Goal: Task Accomplishment & Management: Use online tool/utility

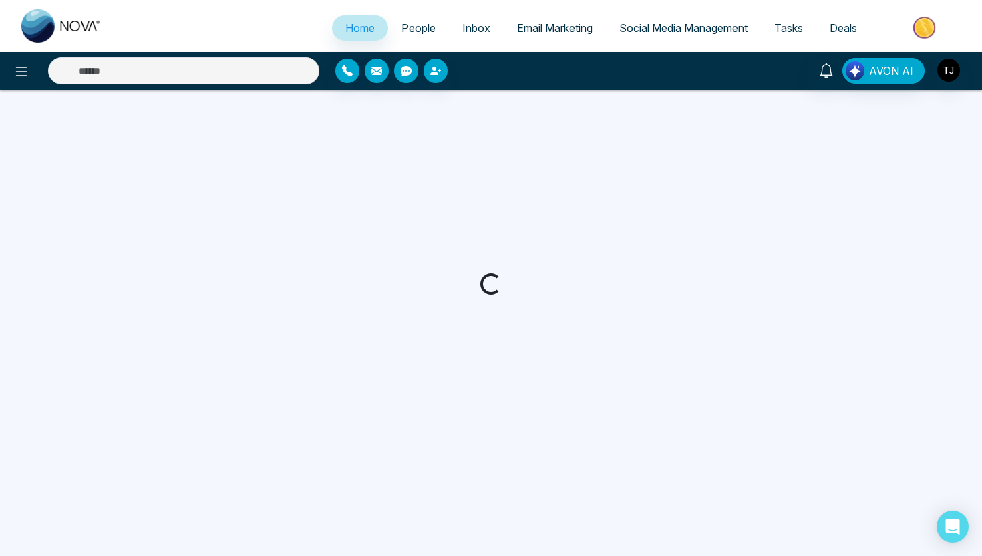
select select "*"
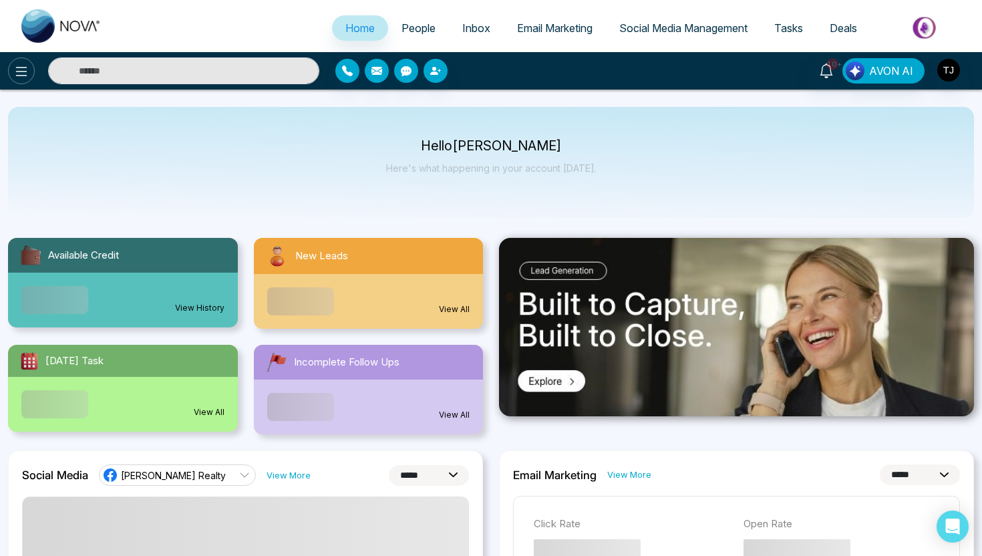
click at [15, 74] on icon at bounding box center [21, 71] width 16 height 16
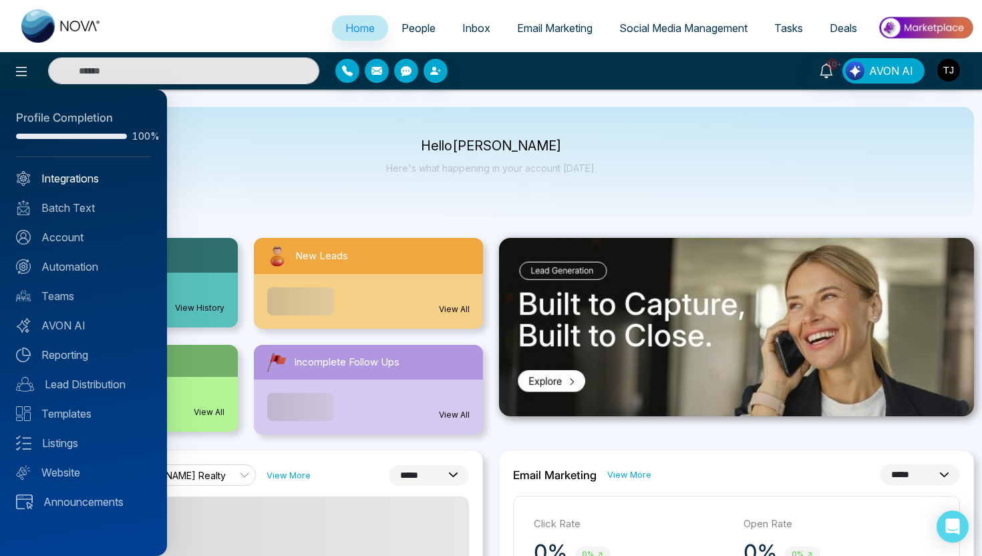
click at [49, 182] on link "Integrations" at bounding box center [83, 178] width 135 height 16
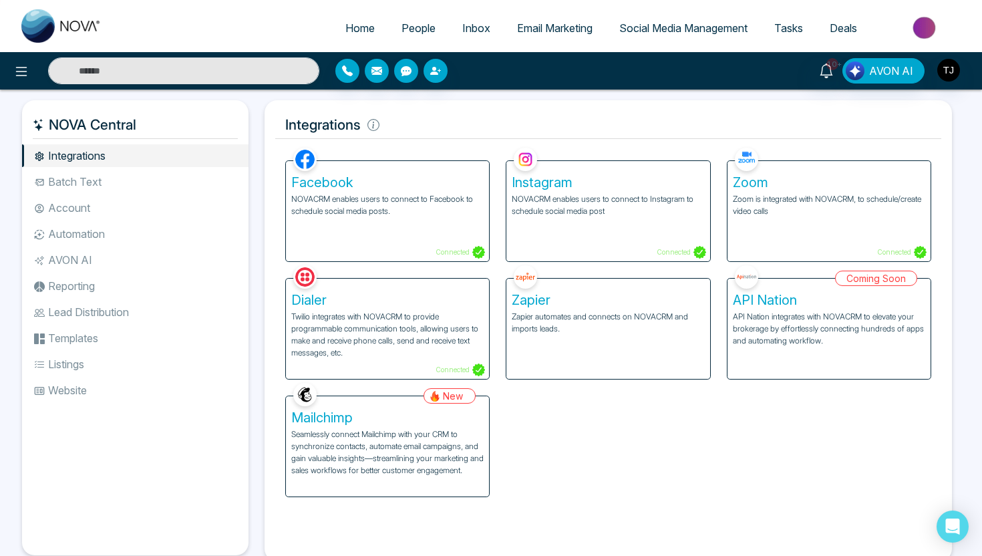
click at [416, 31] on span "People" at bounding box center [419, 27] width 34 height 13
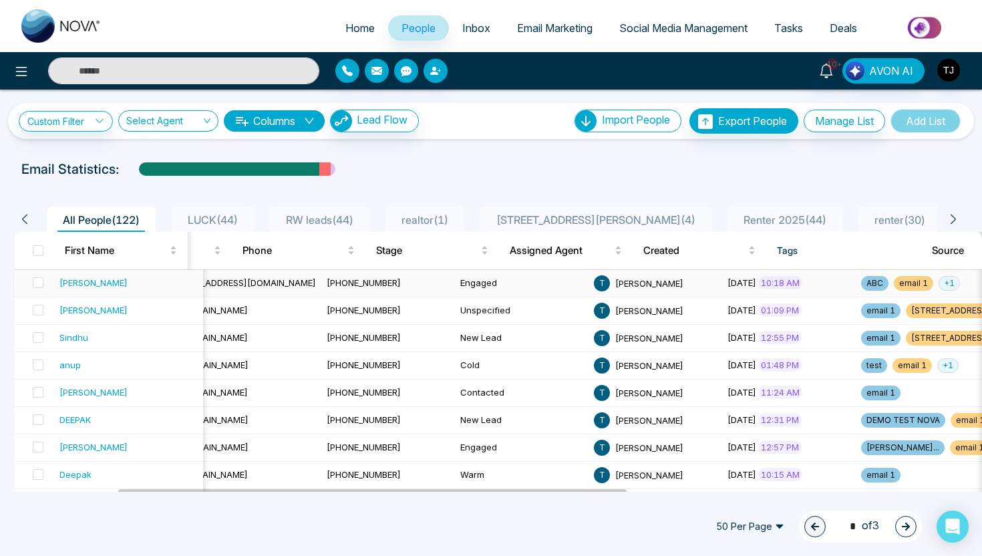
scroll to position [0, 409]
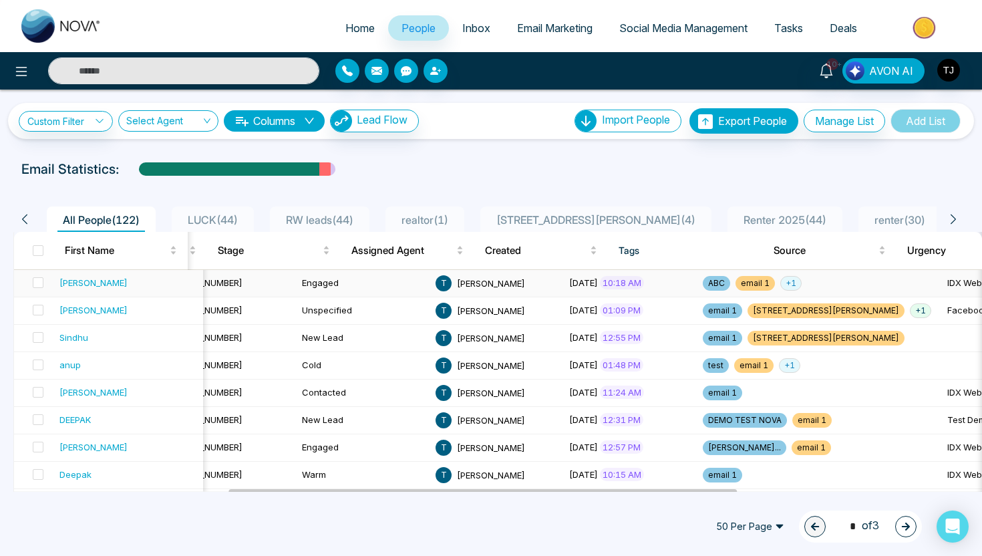
click at [76, 283] on div "[PERSON_NAME]" at bounding box center [93, 282] width 68 height 13
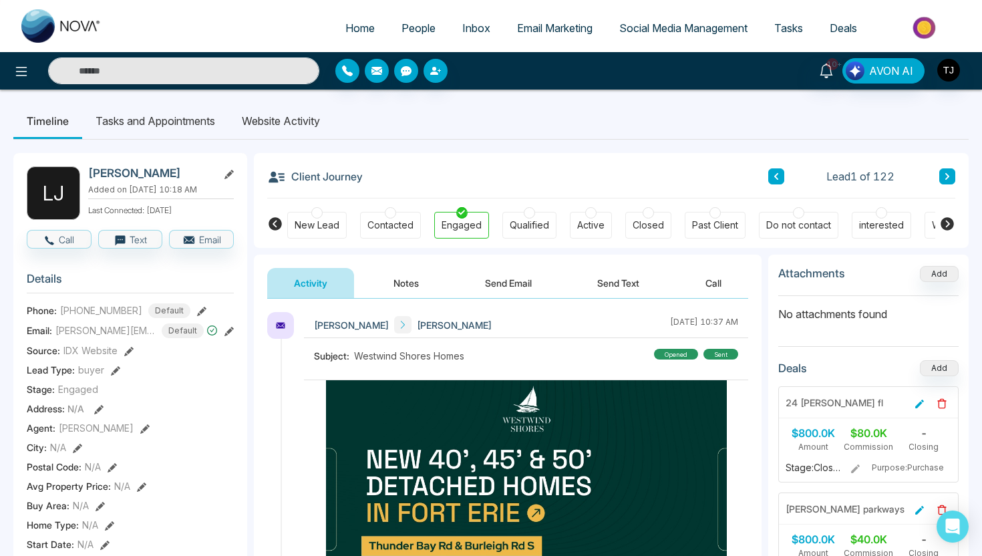
click at [275, 124] on li "Website Activity" at bounding box center [281, 121] width 105 height 36
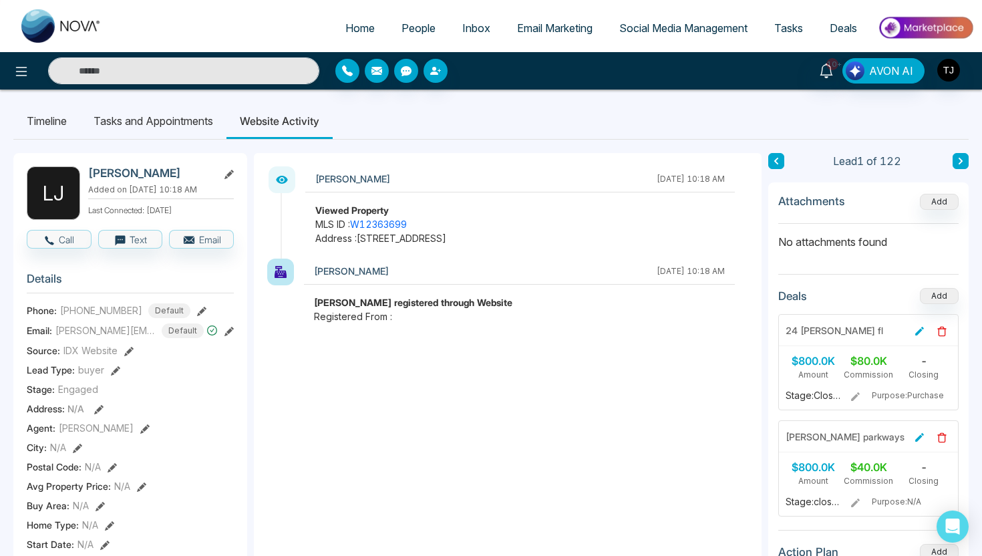
click at [345, 32] on span "Home" at bounding box center [359, 27] width 29 height 13
select select "*"
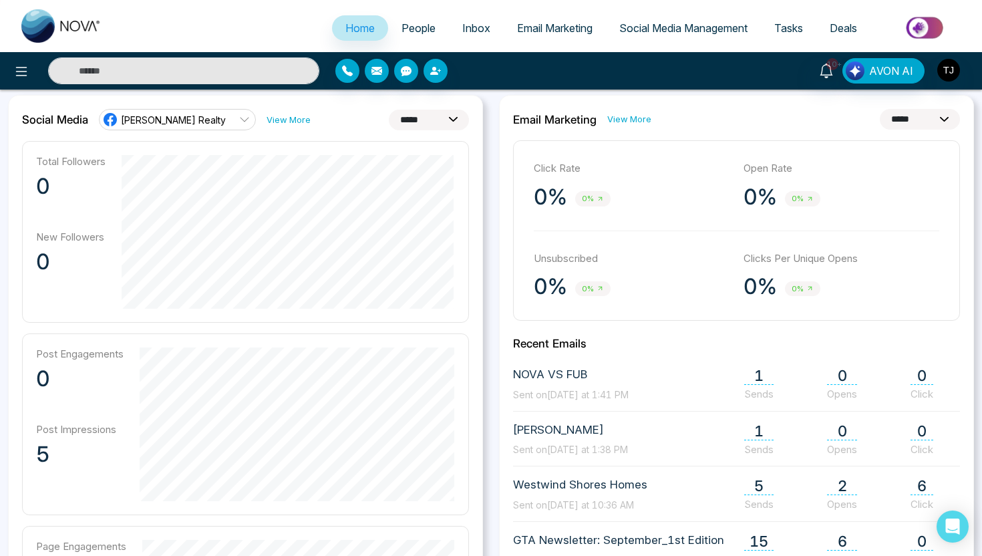
scroll to position [334, 0]
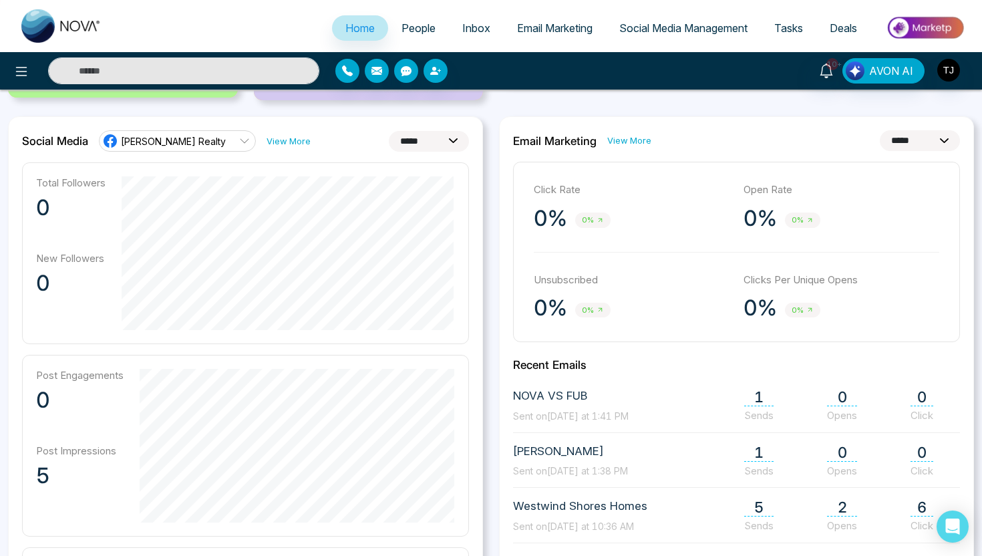
click at [221, 144] on link "[PERSON_NAME] Realty" at bounding box center [177, 140] width 157 height 21
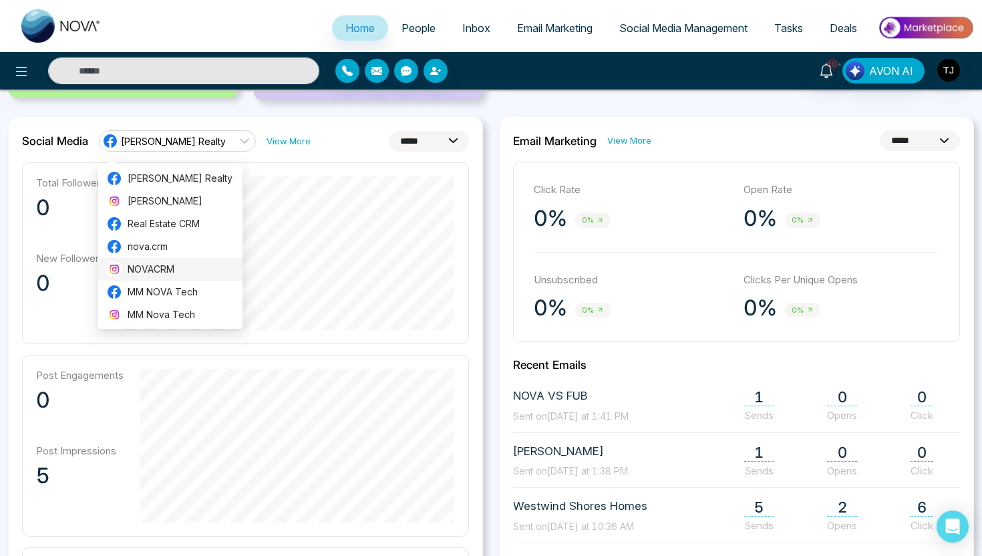
click at [173, 263] on span "NOVACRM" at bounding box center [181, 269] width 107 height 15
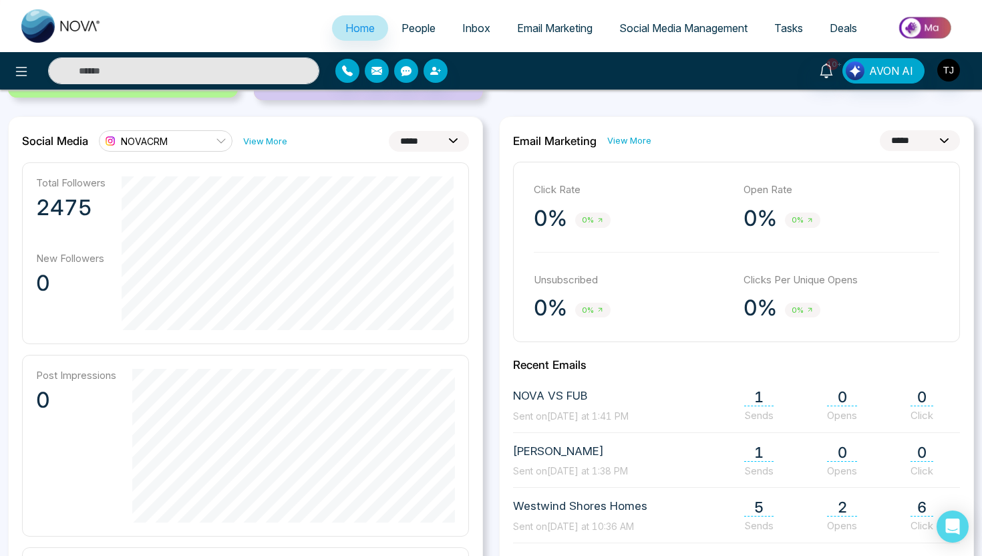
click at [410, 137] on select "**********" at bounding box center [429, 141] width 80 height 21
select select "**"
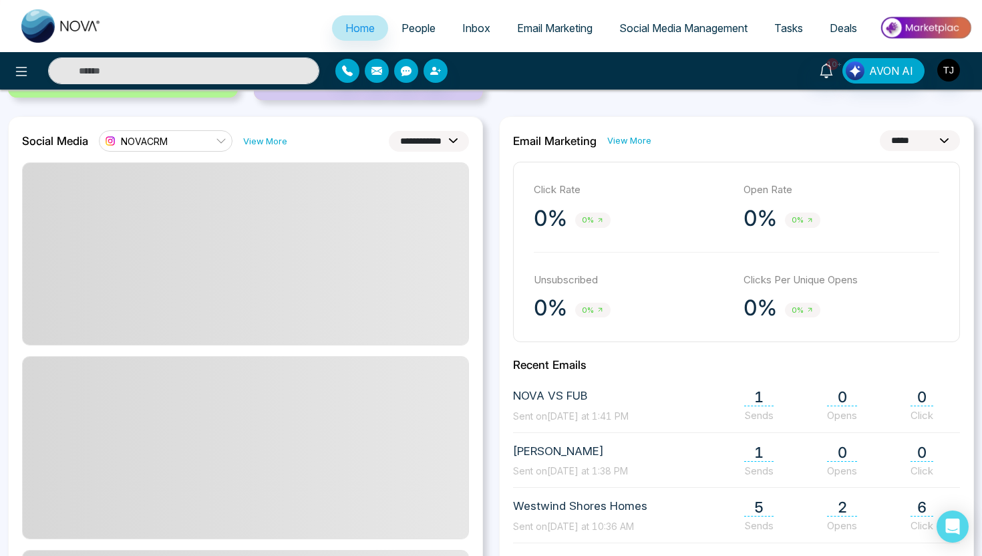
click at [161, 141] on span "NOVACRM" at bounding box center [144, 141] width 47 height 13
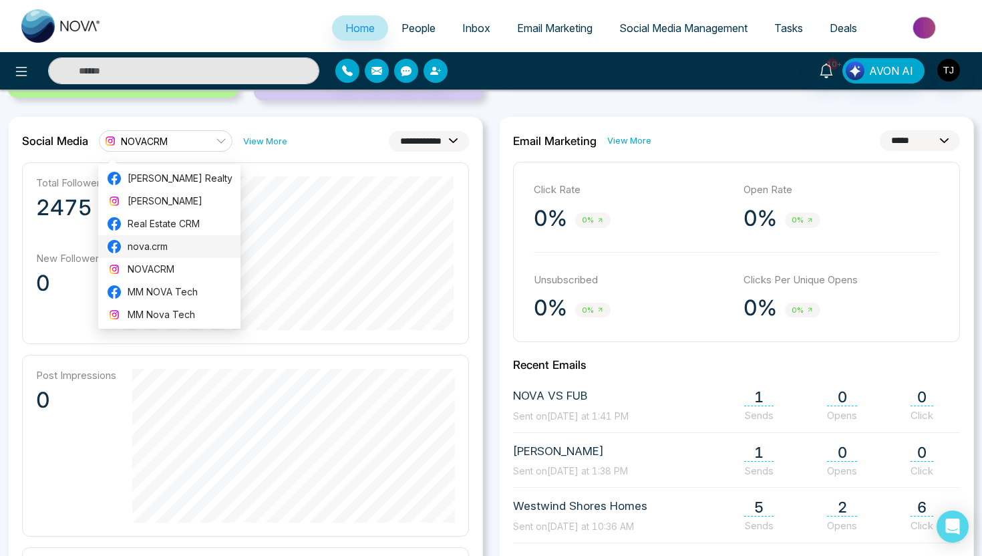
click at [130, 245] on span "nova.crm" at bounding box center [180, 246] width 105 height 15
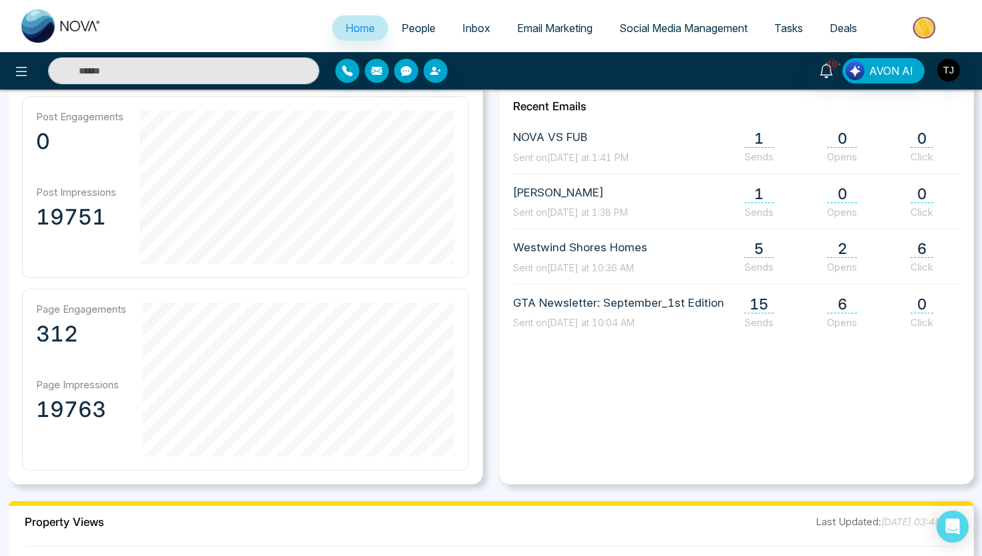
scroll to position [617, 0]
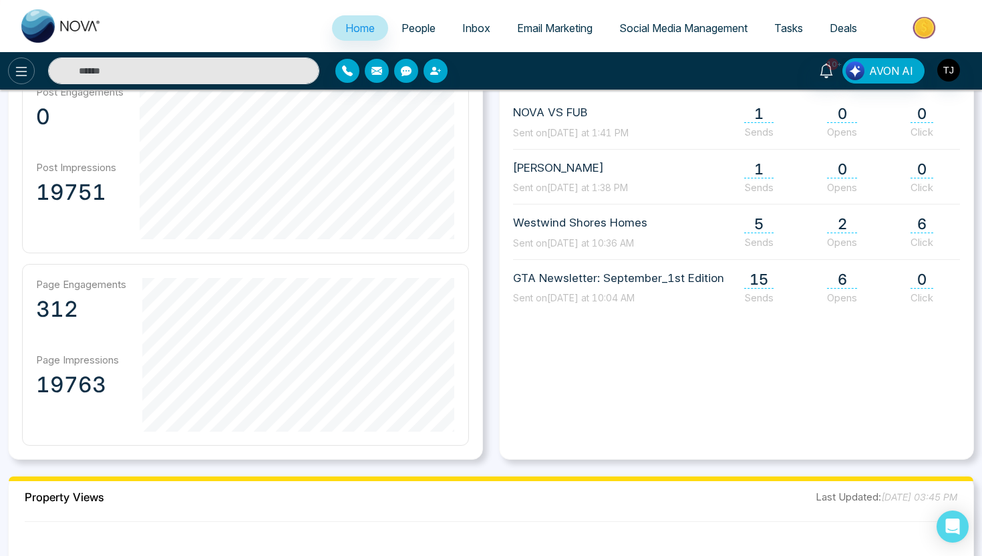
click at [11, 69] on button at bounding box center [21, 70] width 27 height 27
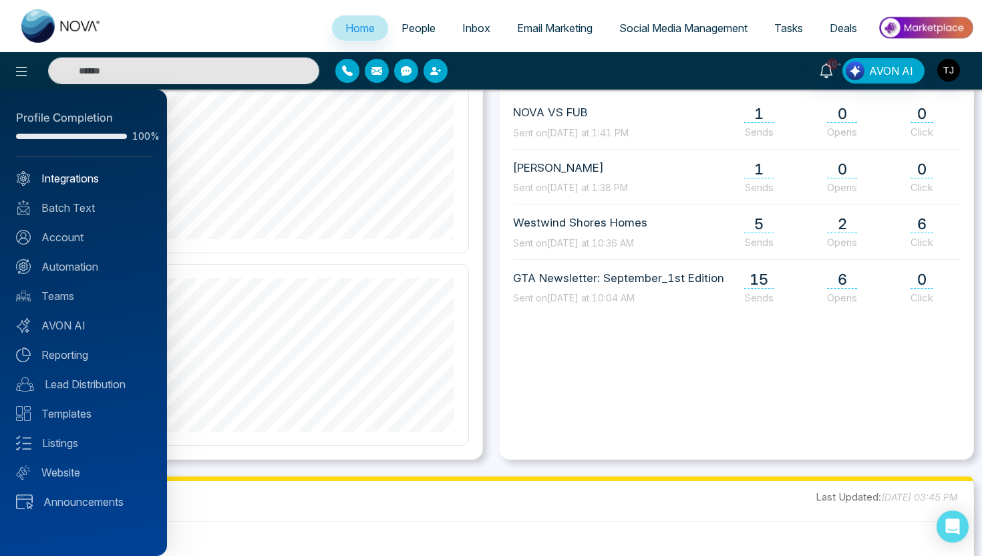
click at [71, 185] on link "Integrations" at bounding box center [83, 178] width 135 height 16
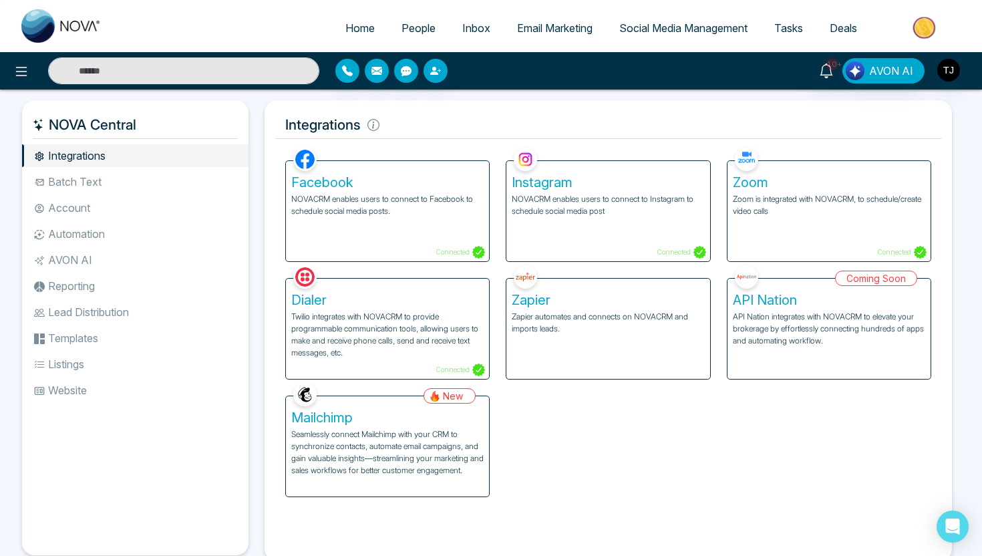
click at [564, 306] on h5 "Zapier" at bounding box center [608, 300] width 192 height 16
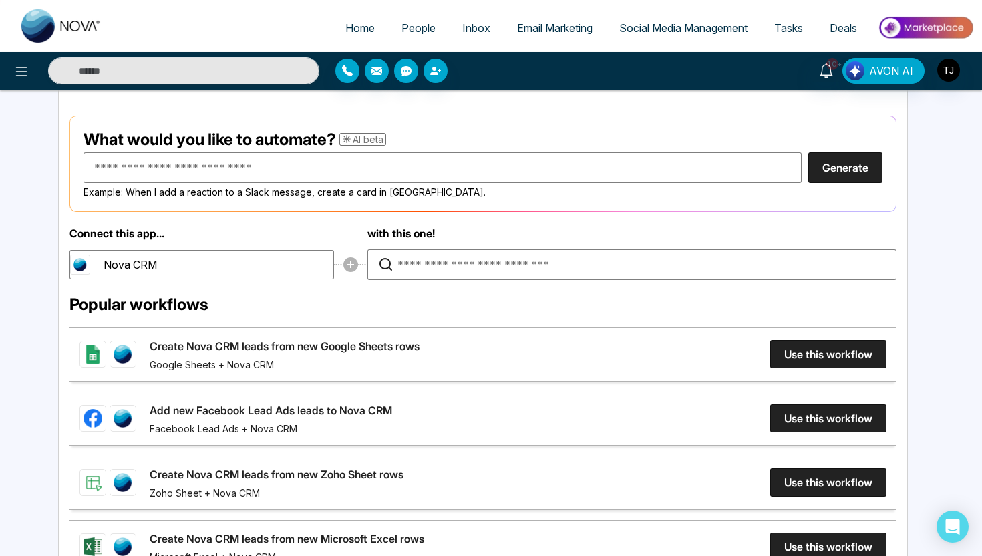
scroll to position [156, 0]
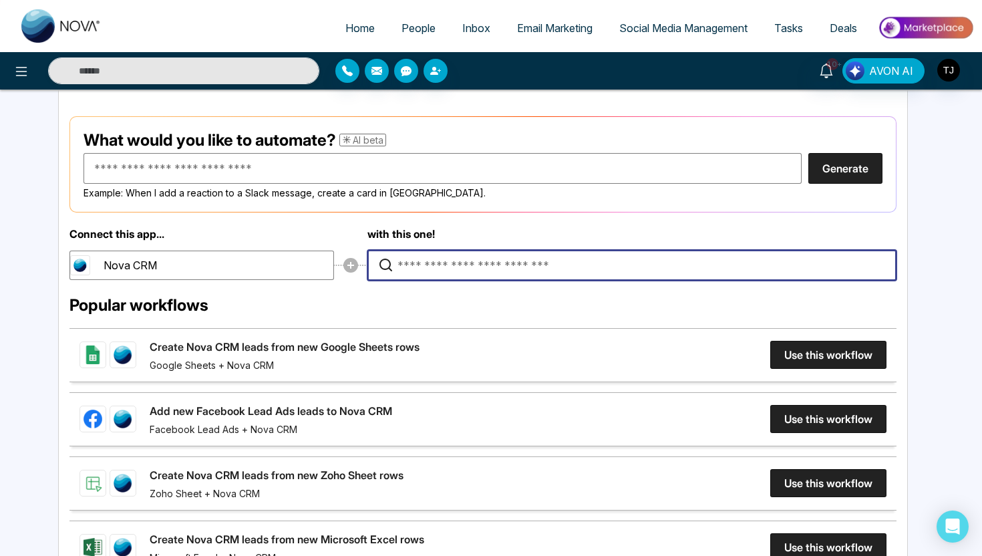
click at [535, 267] on input "Type to search for an app to connect" at bounding box center [636, 265] width 476 height 29
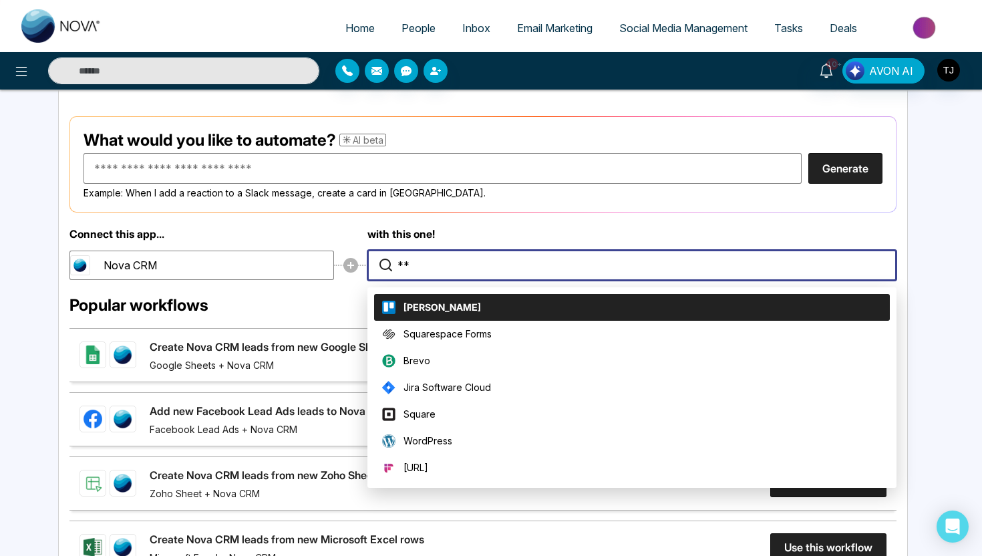
type input "*"
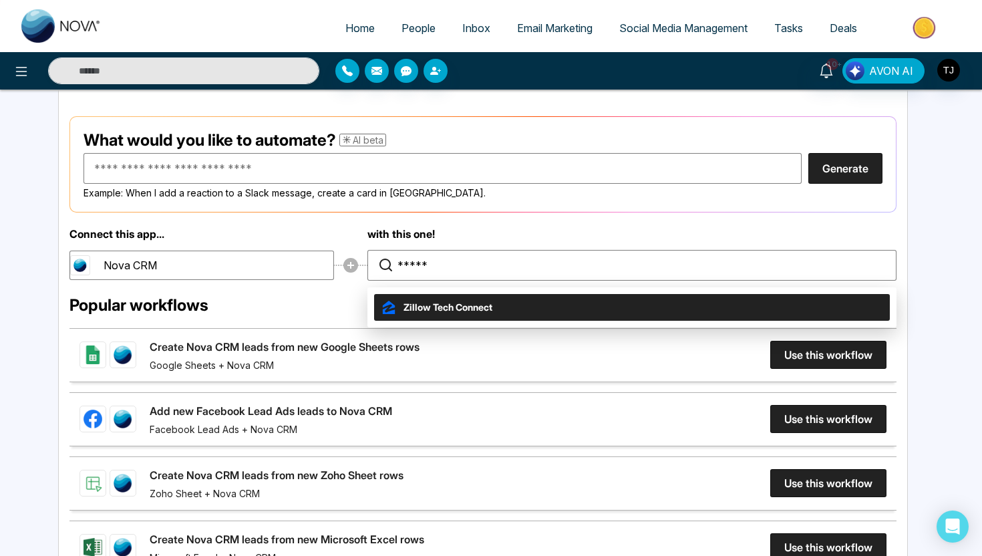
click at [500, 308] on li "Zillow Tech Connect" at bounding box center [632, 307] width 516 height 27
type input "**********"
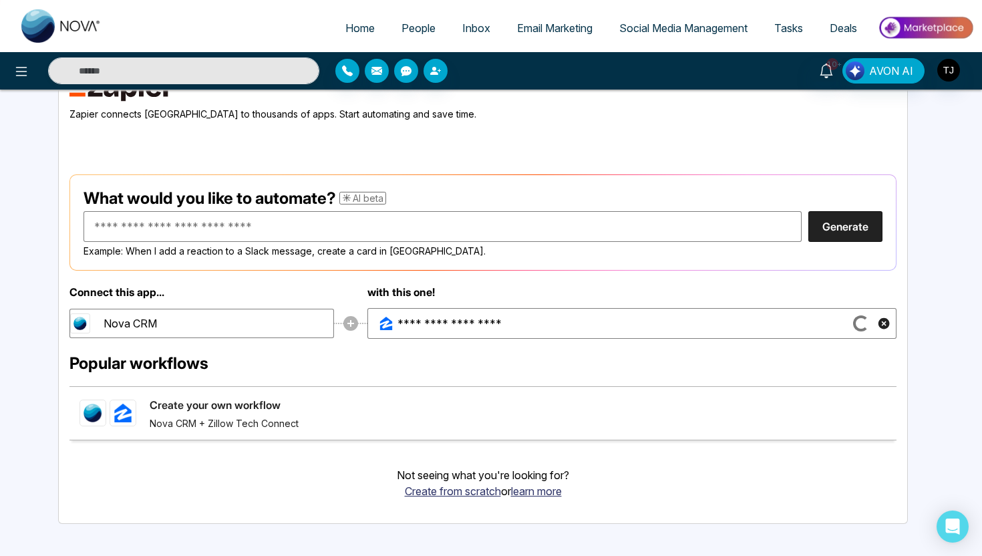
scroll to position [98, 0]
click at [263, 405] on link "Create your own workflow" at bounding box center [215, 405] width 131 height 16
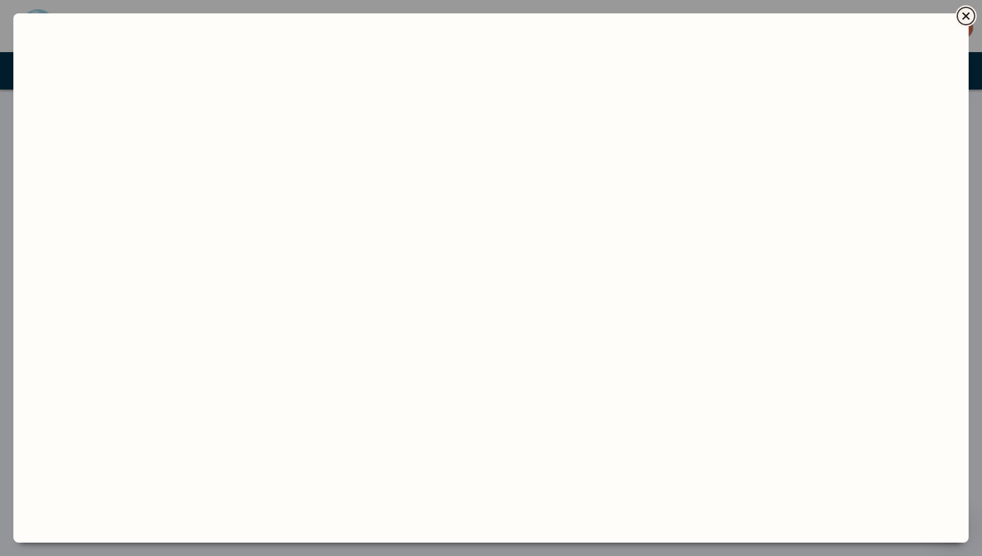
click at [969, 16] on icon "Close" at bounding box center [966, 16] width 16 height 16
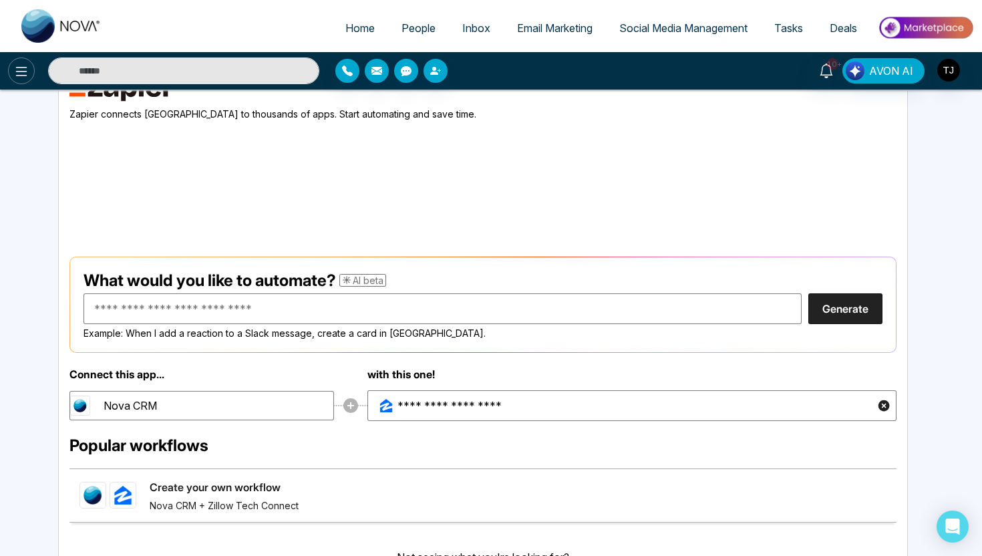
click at [20, 74] on icon at bounding box center [21, 71] width 16 height 16
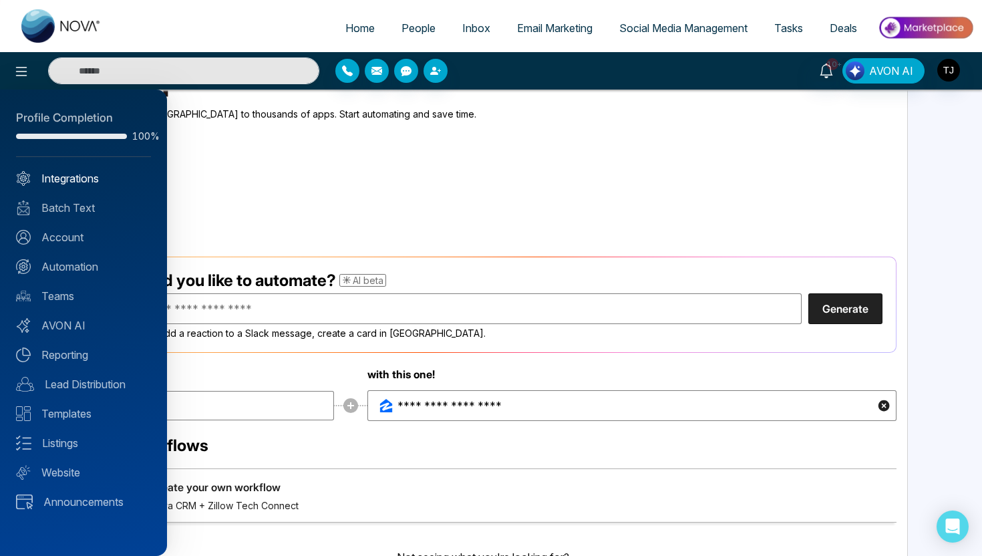
click at [88, 178] on link "Integrations" at bounding box center [83, 178] width 135 height 16
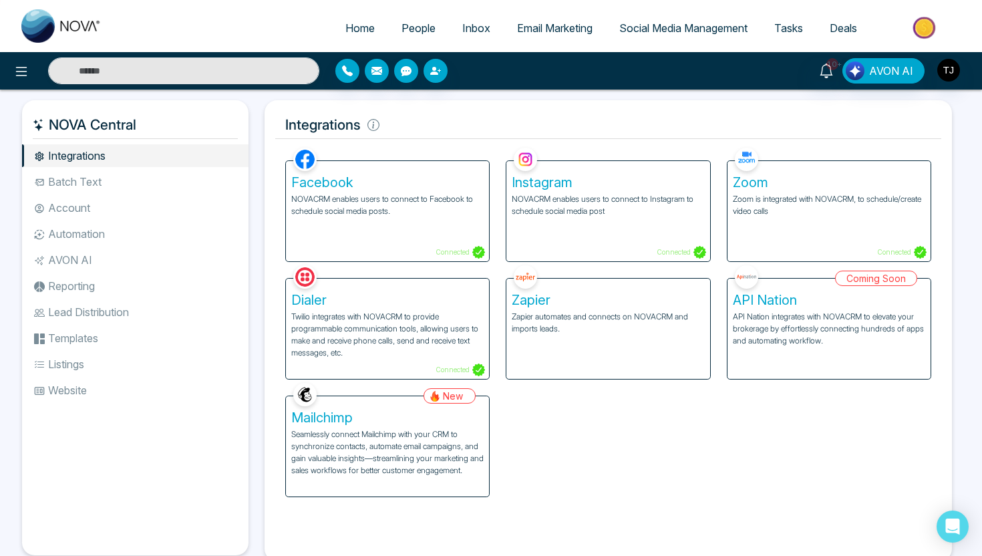
click at [402, 421] on h5 "Mailchimp" at bounding box center [387, 418] width 192 height 16
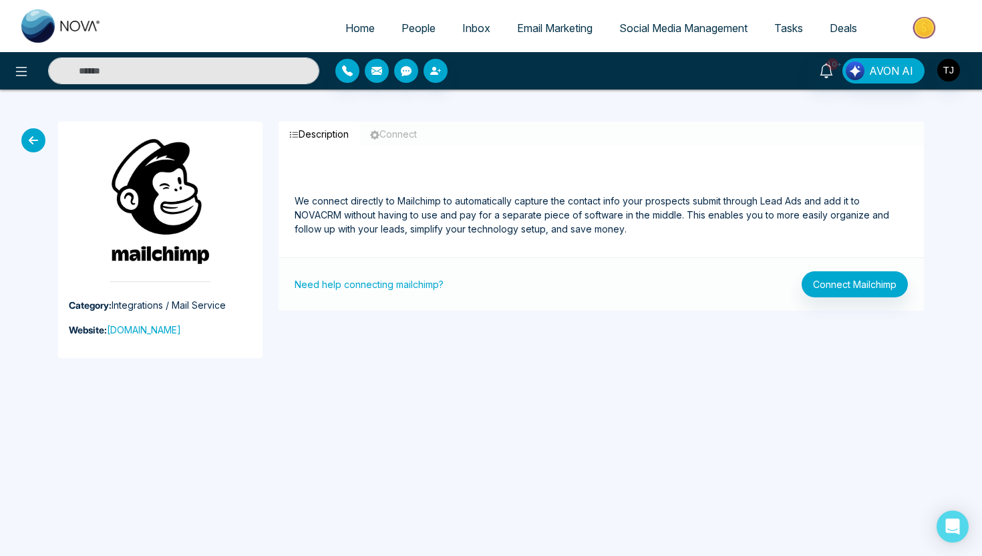
click at [343, 20] on link "Home" at bounding box center [360, 27] width 56 height 25
select select "*"
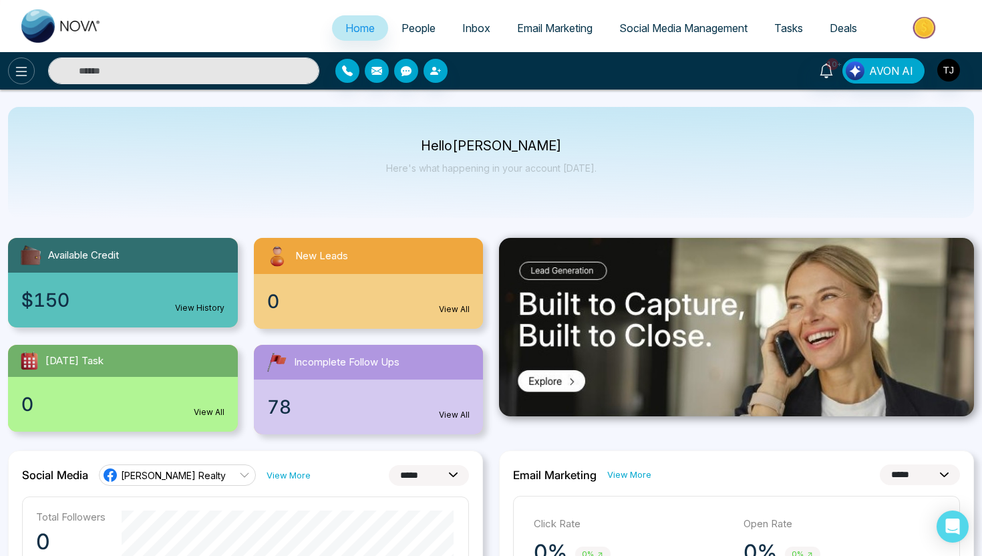
click at [14, 70] on icon at bounding box center [21, 71] width 16 height 16
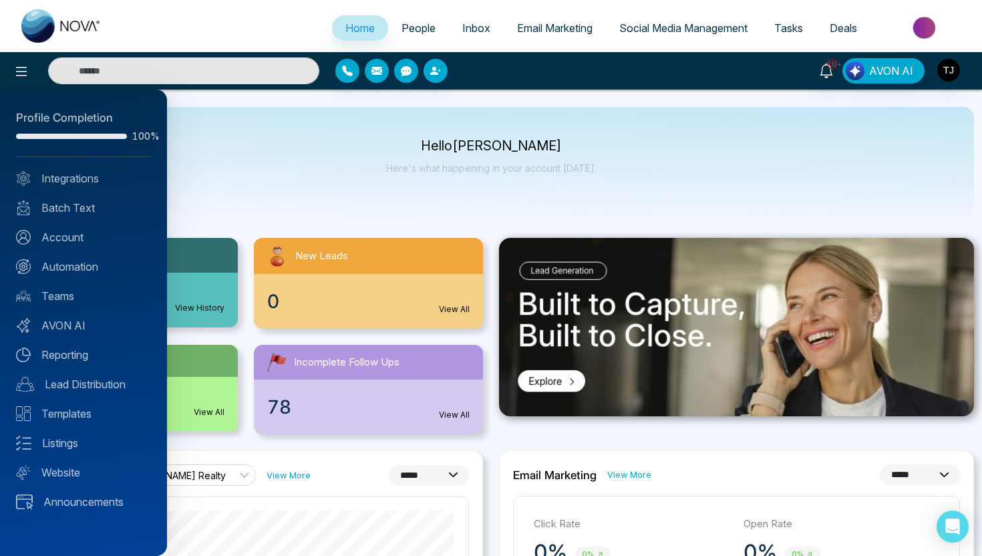
click at [82, 186] on div "Profile Completion 100% Integrations Batch Text Account Automation Teams AVON A…" at bounding box center [83, 323] width 167 height 466
click at [89, 174] on link "Integrations" at bounding box center [83, 178] width 135 height 16
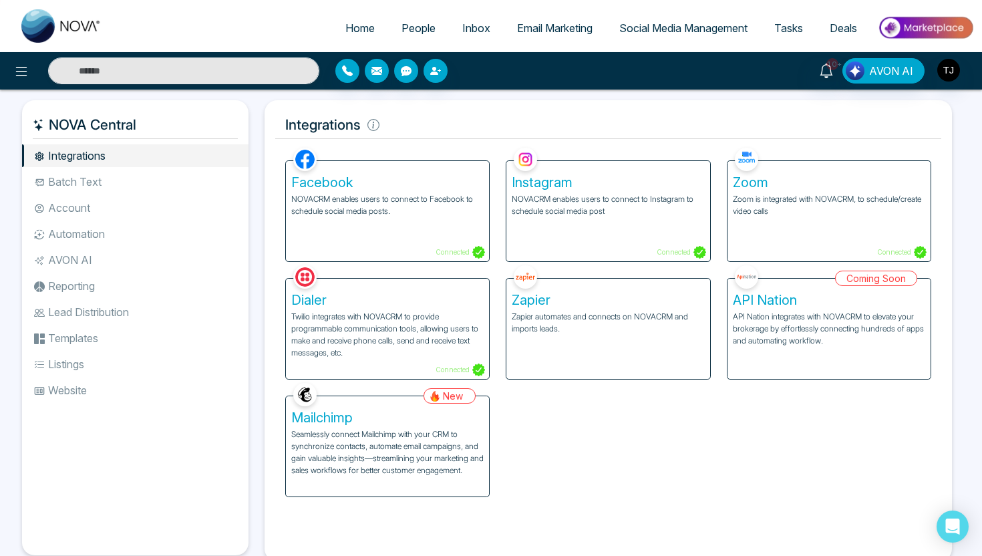
click at [585, 320] on p "Zapier automates and connects on NOVACRM and imports leads." at bounding box center [608, 323] width 192 height 24
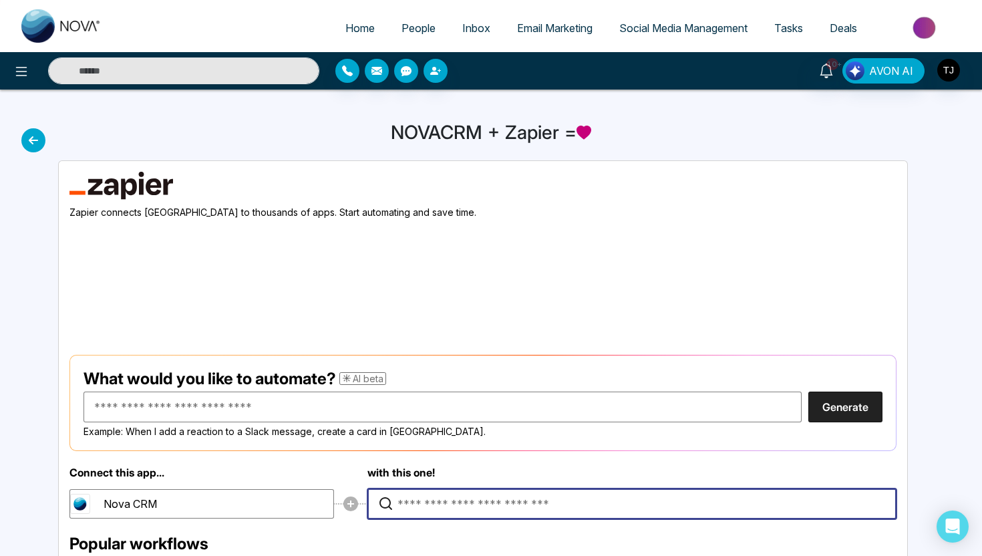
click at [537, 498] on input "Type to search for an app to connect" at bounding box center [636, 503] width 476 height 29
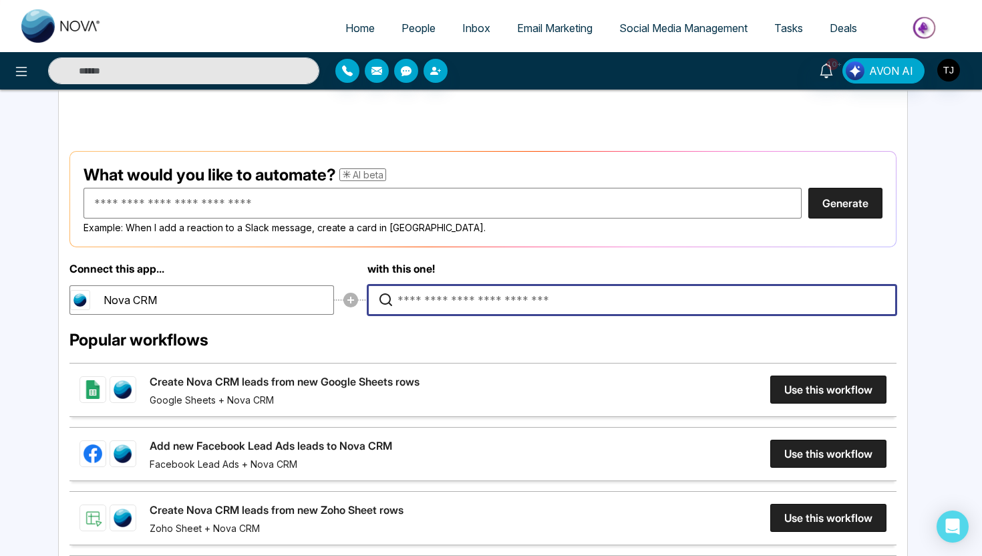
scroll to position [172, 0]
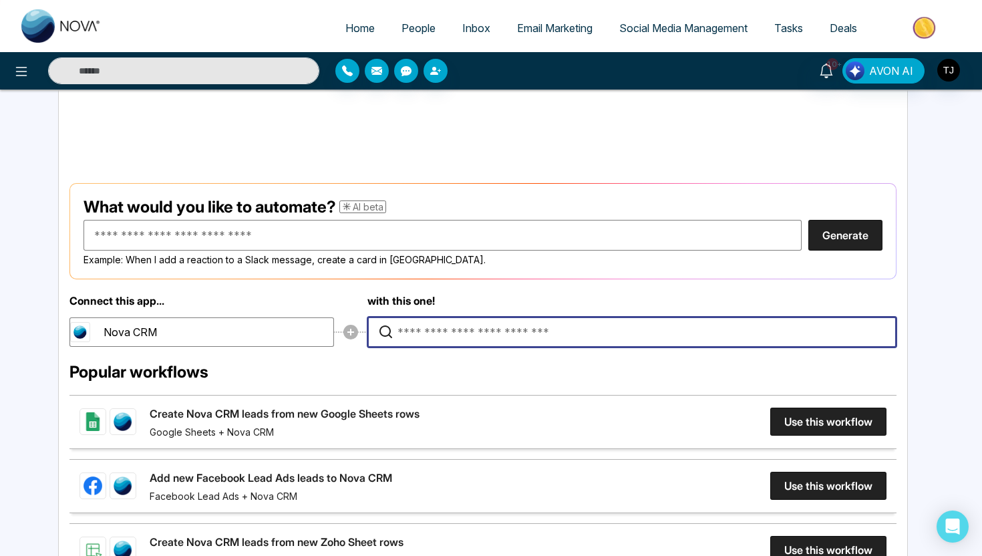
click at [456, 330] on input "Type to search for an app to connect" at bounding box center [636, 331] width 476 height 29
type input "*"
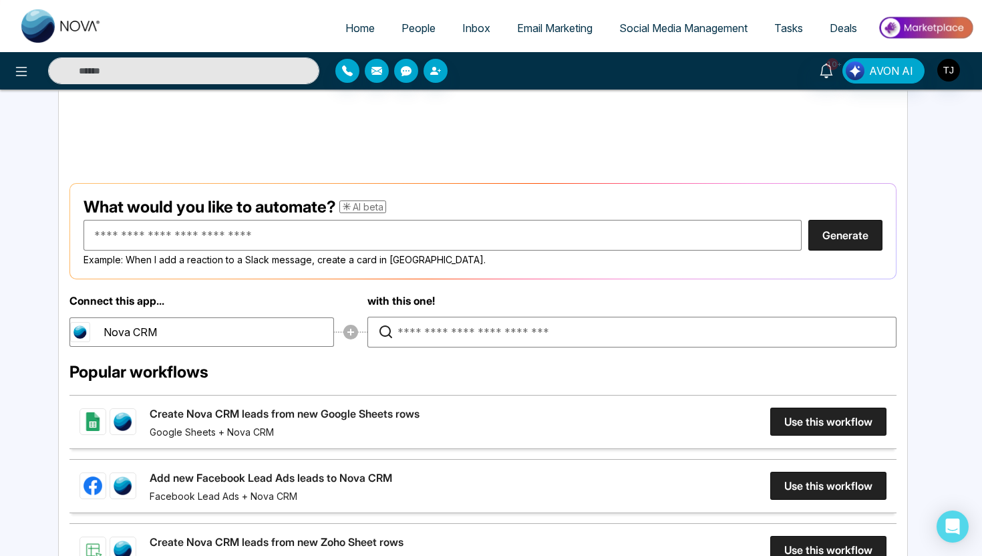
click at [353, 329] on circle at bounding box center [350, 332] width 15 height 15
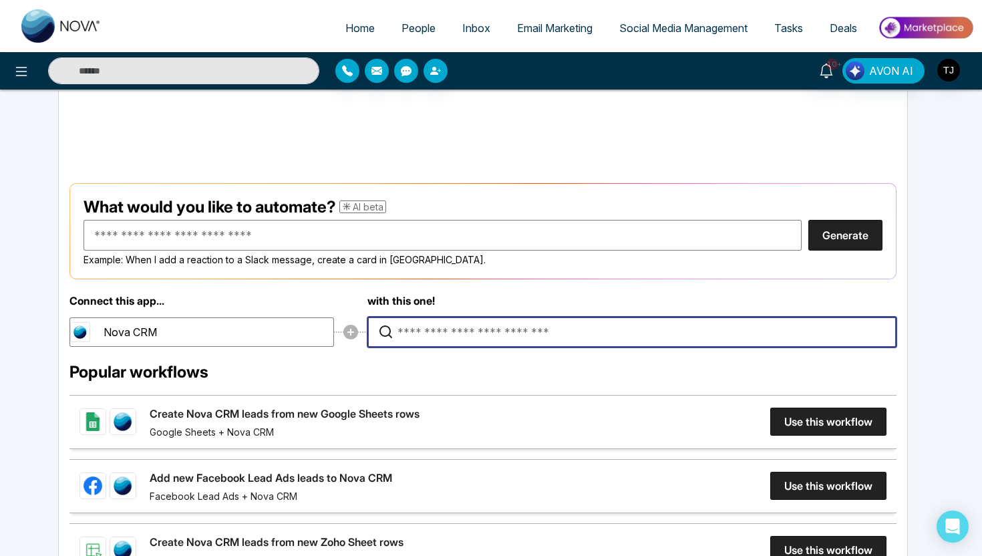
click at [421, 332] on input "Type to search for an app to connect" at bounding box center [636, 331] width 476 height 29
